Goal: Task Accomplishment & Management: Complete application form

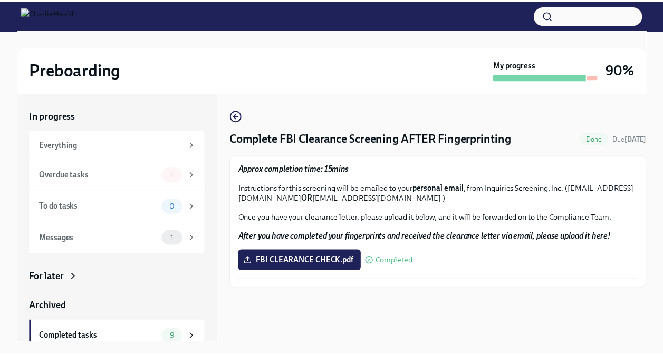
scroll to position [18, 0]
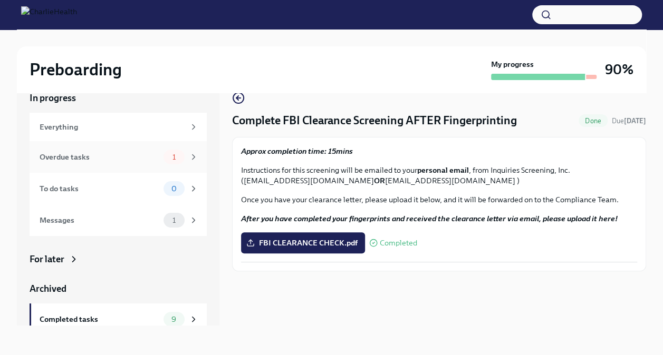
click at [132, 162] on div "Overdue tasks" at bounding box center [100, 157] width 120 height 12
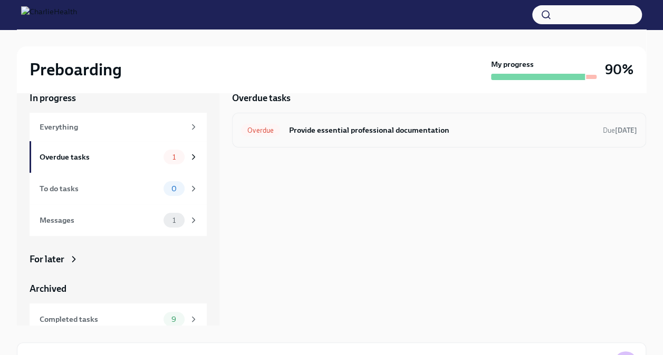
click at [429, 129] on h6 "Provide essential professional documentation" at bounding box center [441, 130] width 306 height 12
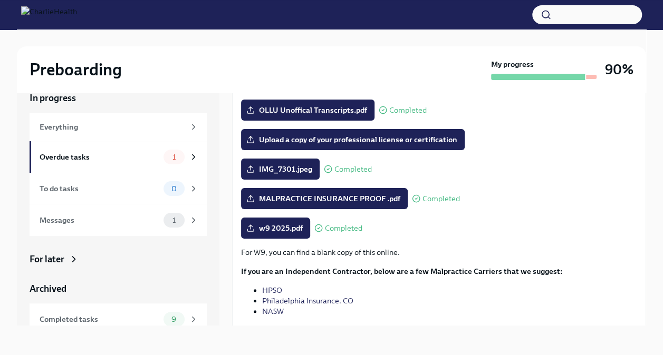
scroll to position [160, 0]
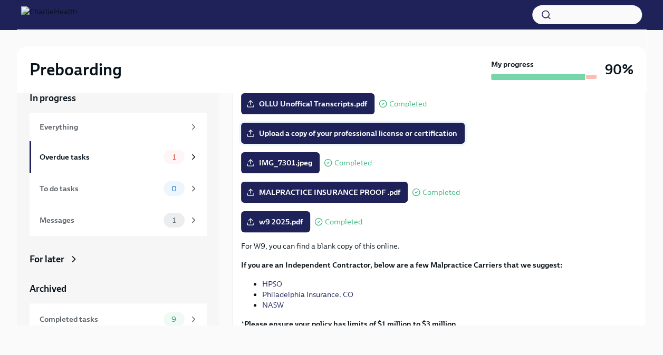
click at [373, 129] on span "Upload a copy of your professional license or certification" at bounding box center [352, 133] width 209 height 11
click at [0, 0] on input "Upload a copy of your professional license or certification" at bounding box center [0, 0] width 0 height 0
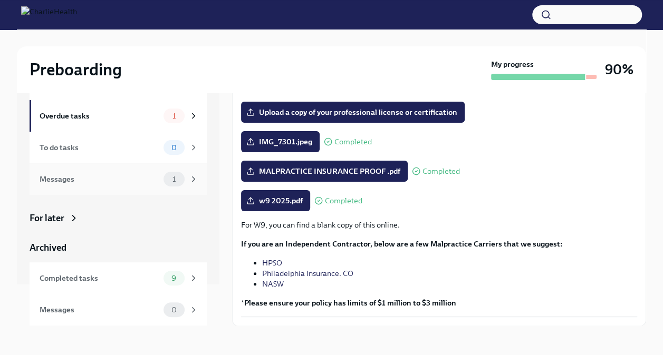
scroll to position [0, 0]
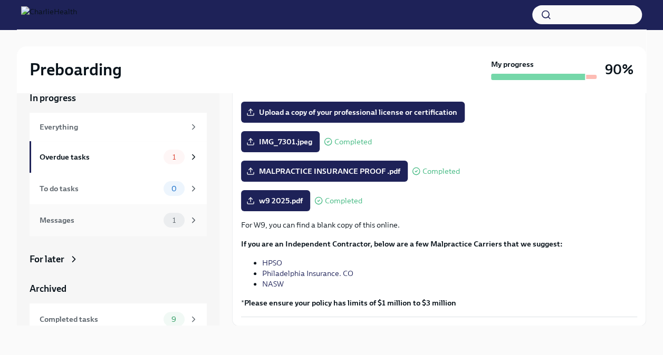
click at [124, 222] on div "Messages" at bounding box center [100, 221] width 120 height 12
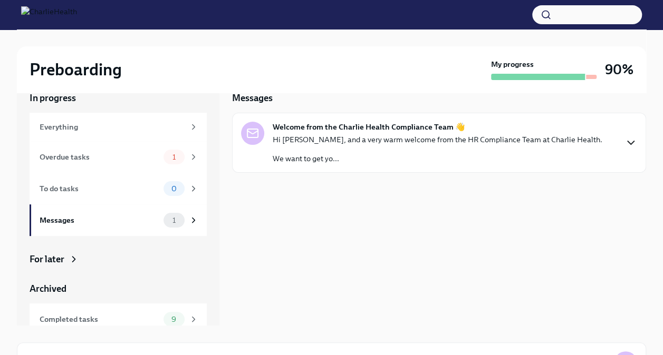
click at [631, 144] on icon "button" at bounding box center [630, 143] width 13 height 13
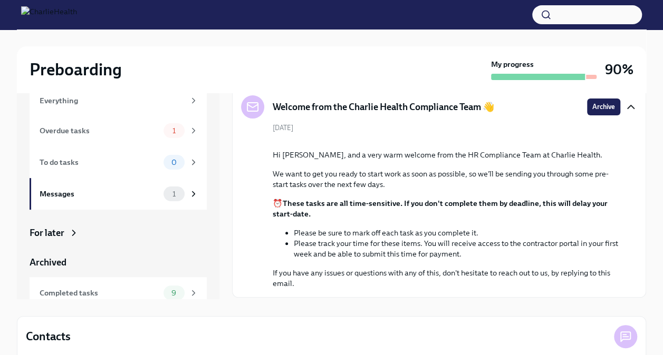
scroll to position [43, 0]
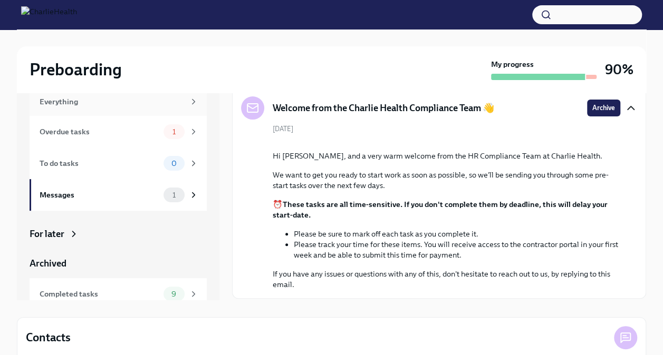
click at [147, 102] on div "Everything" at bounding box center [112, 102] width 145 height 12
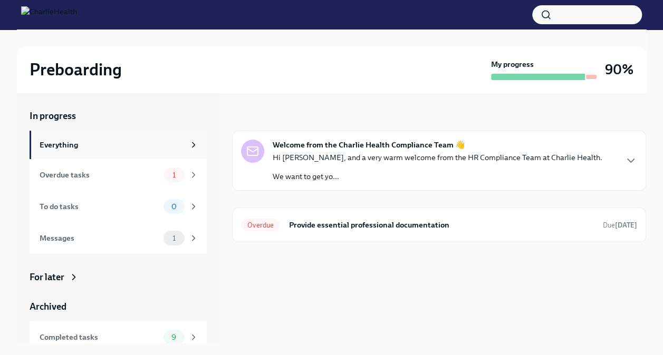
click at [122, 147] on div "Everything" at bounding box center [112, 145] width 145 height 12
click at [124, 174] on div "Overdue tasks" at bounding box center [100, 175] width 120 height 12
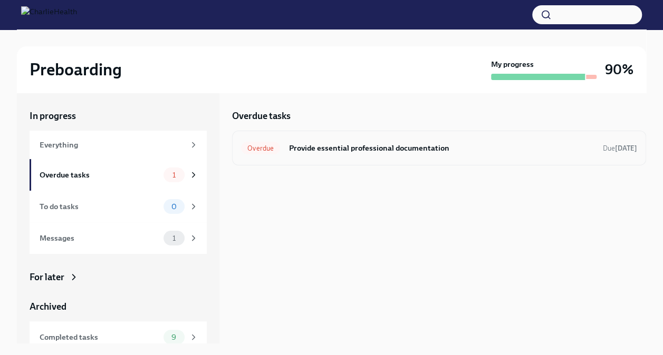
click at [395, 151] on h6 "Provide essential professional documentation" at bounding box center [441, 148] width 306 height 12
